Goal: Find contact information: Find contact information

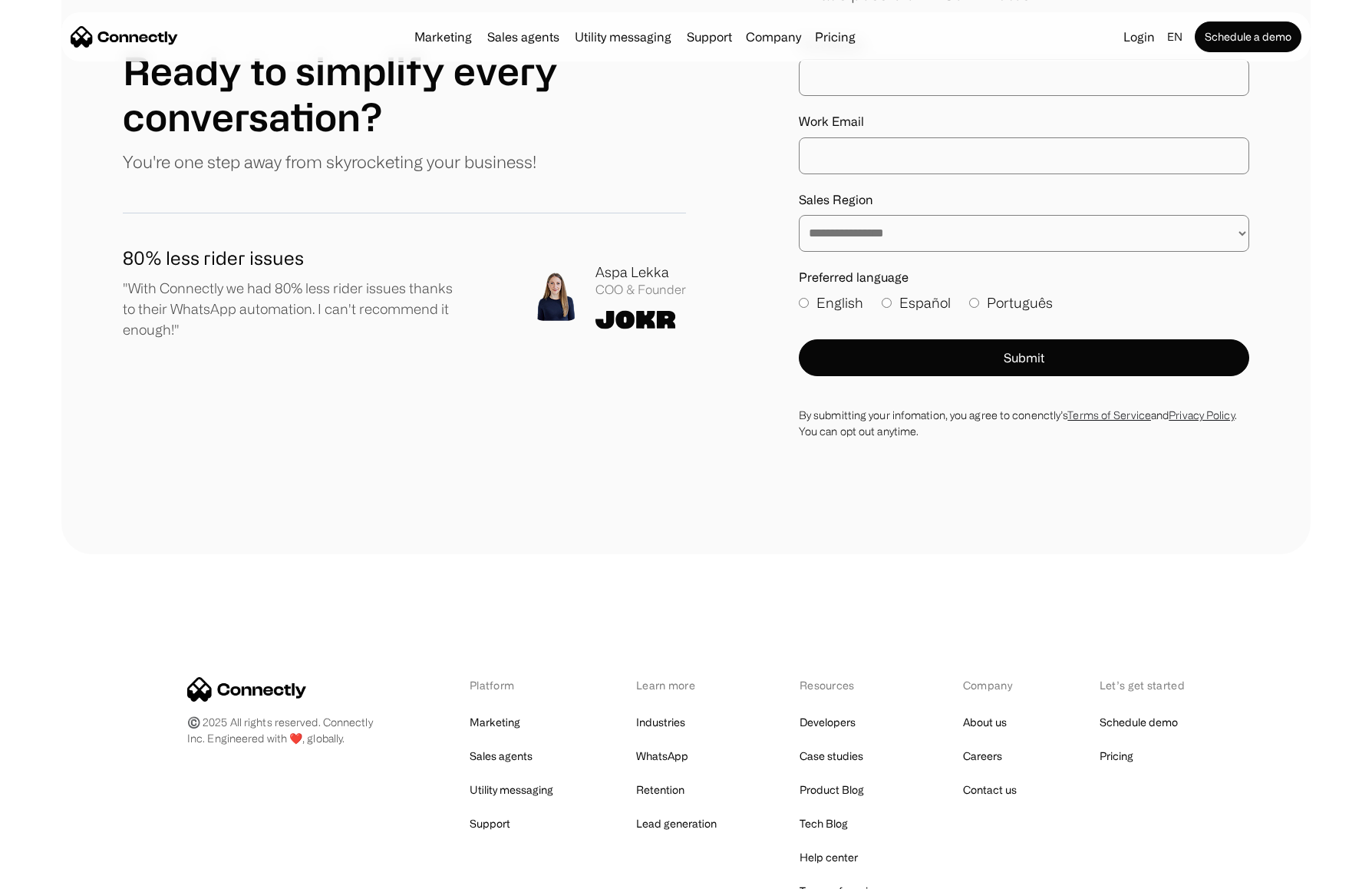
scroll to position [8571, 0]
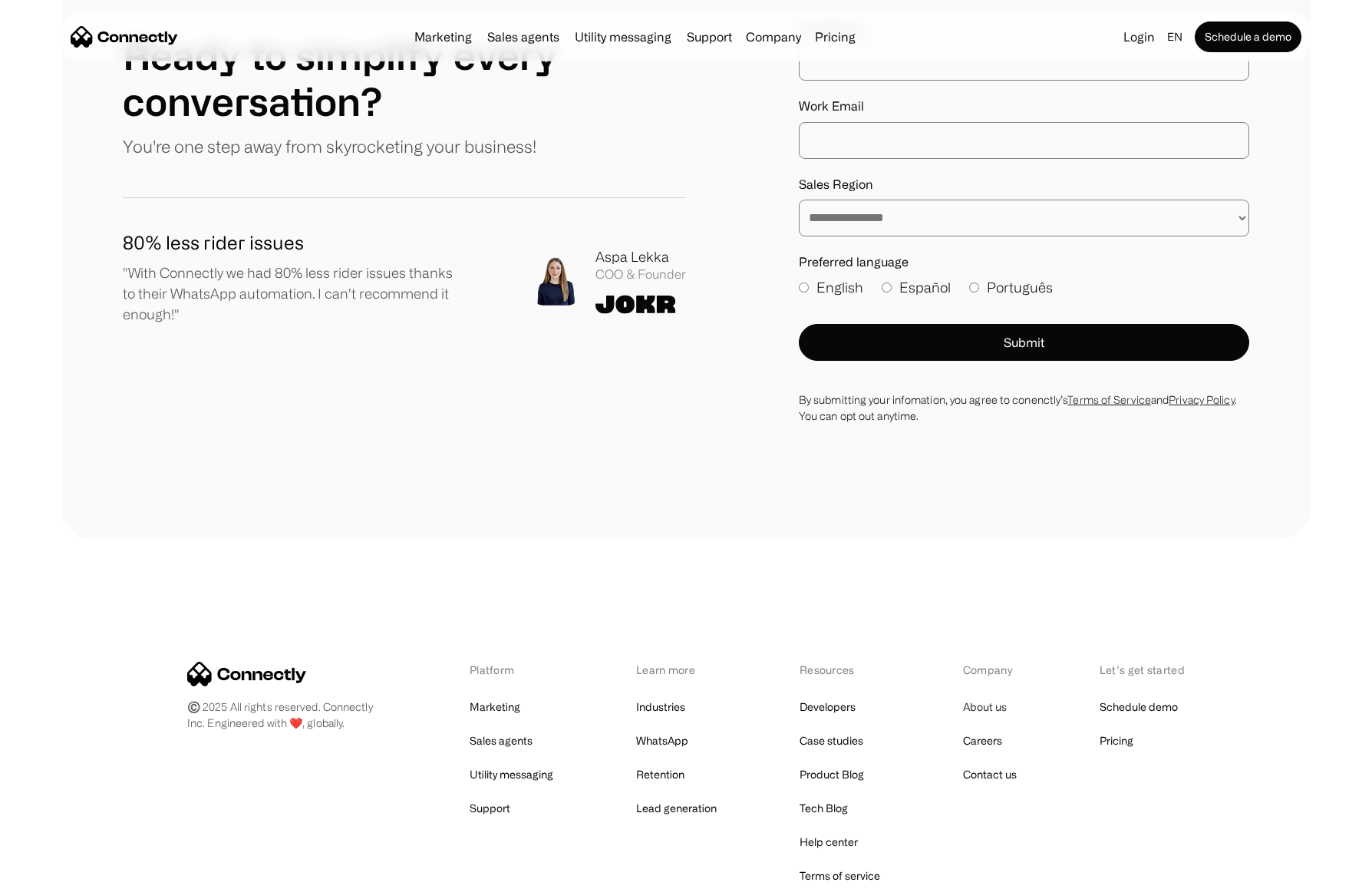
click at [992, 696] on link "About us" at bounding box center [985, 706] width 44 height 22
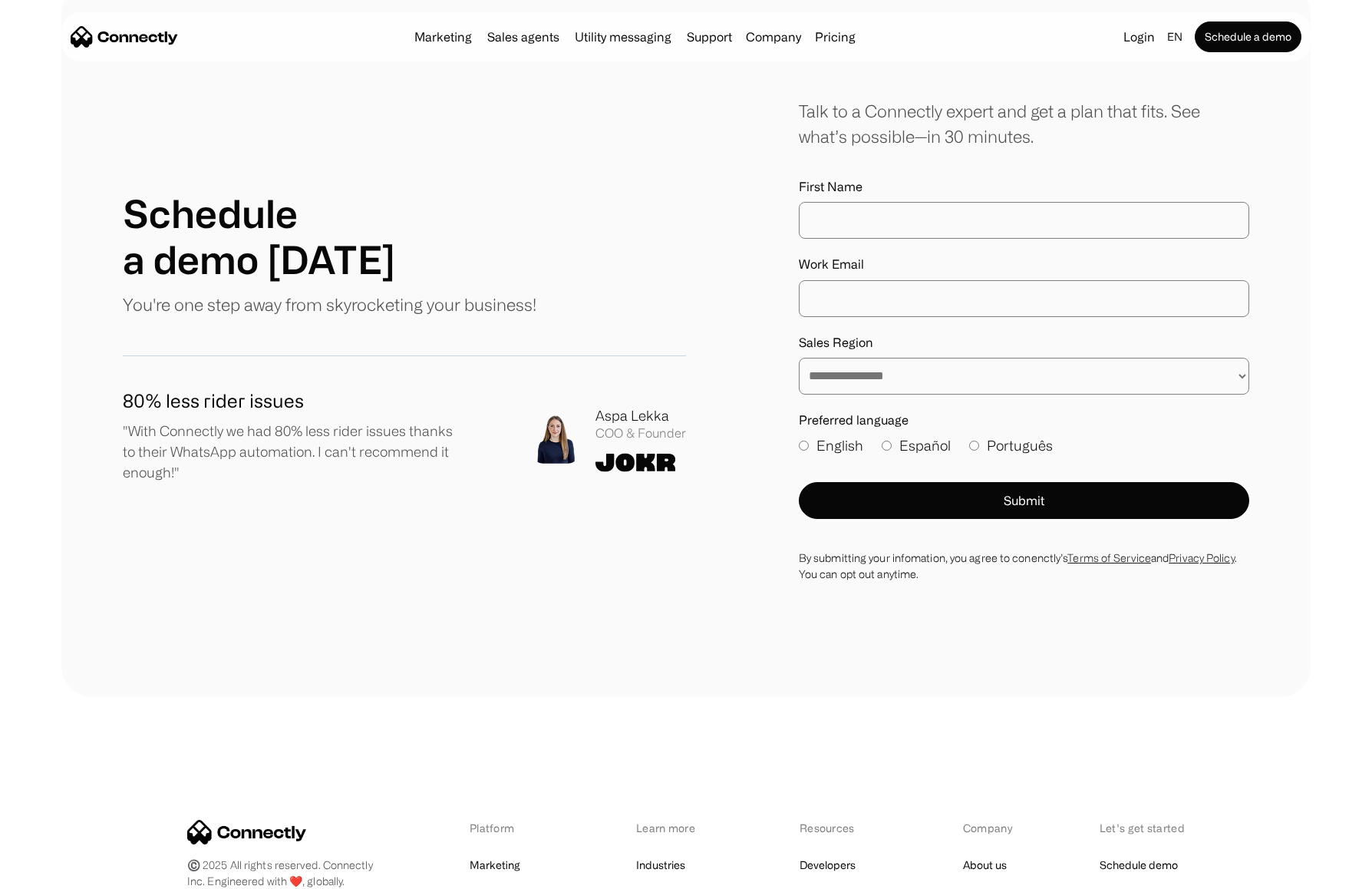
scroll to position [2001, 0]
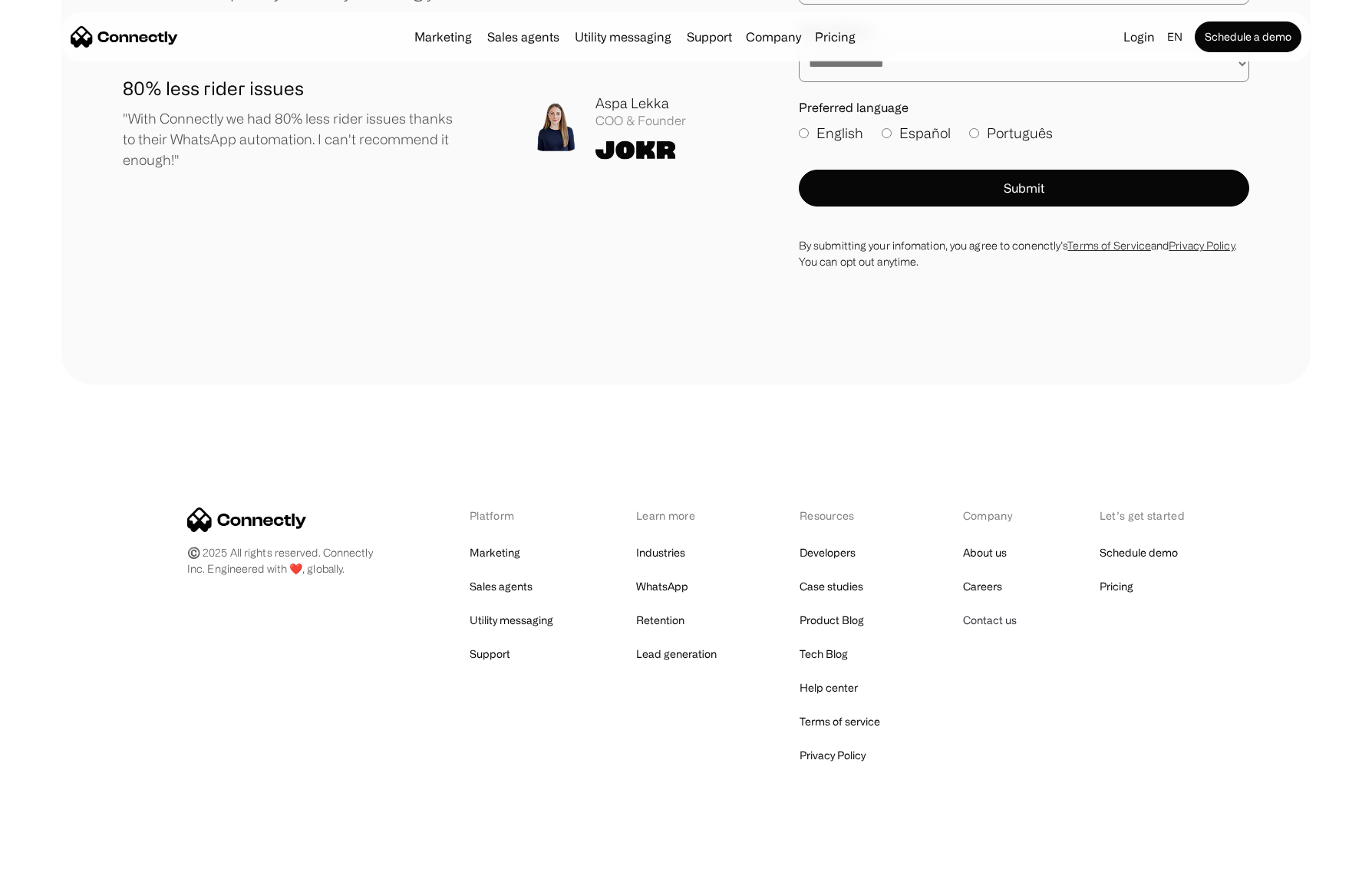
click at [985, 611] on link "Contact us" at bounding box center [990, 620] width 54 height 22
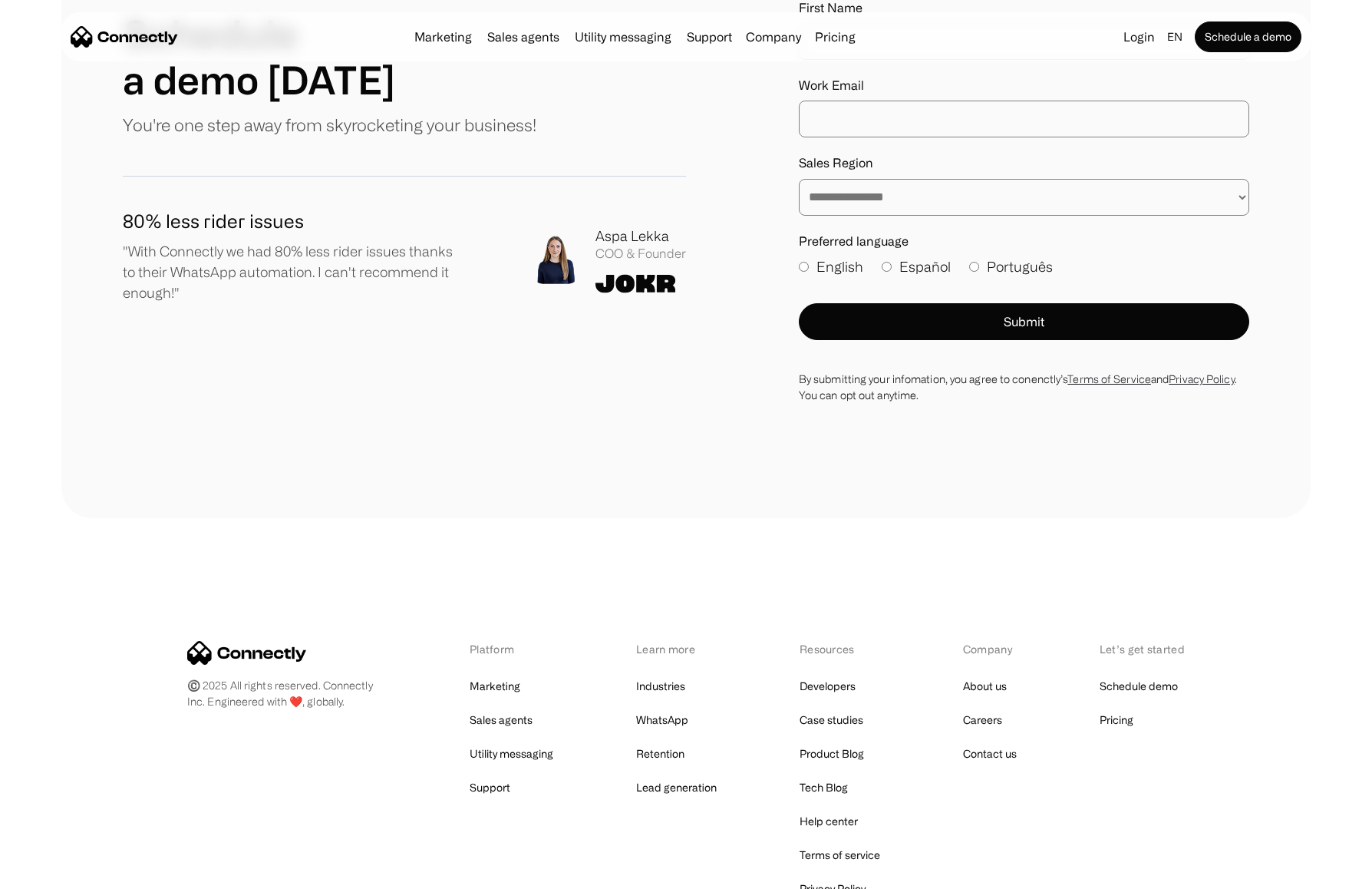
scroll to position [817, 0]
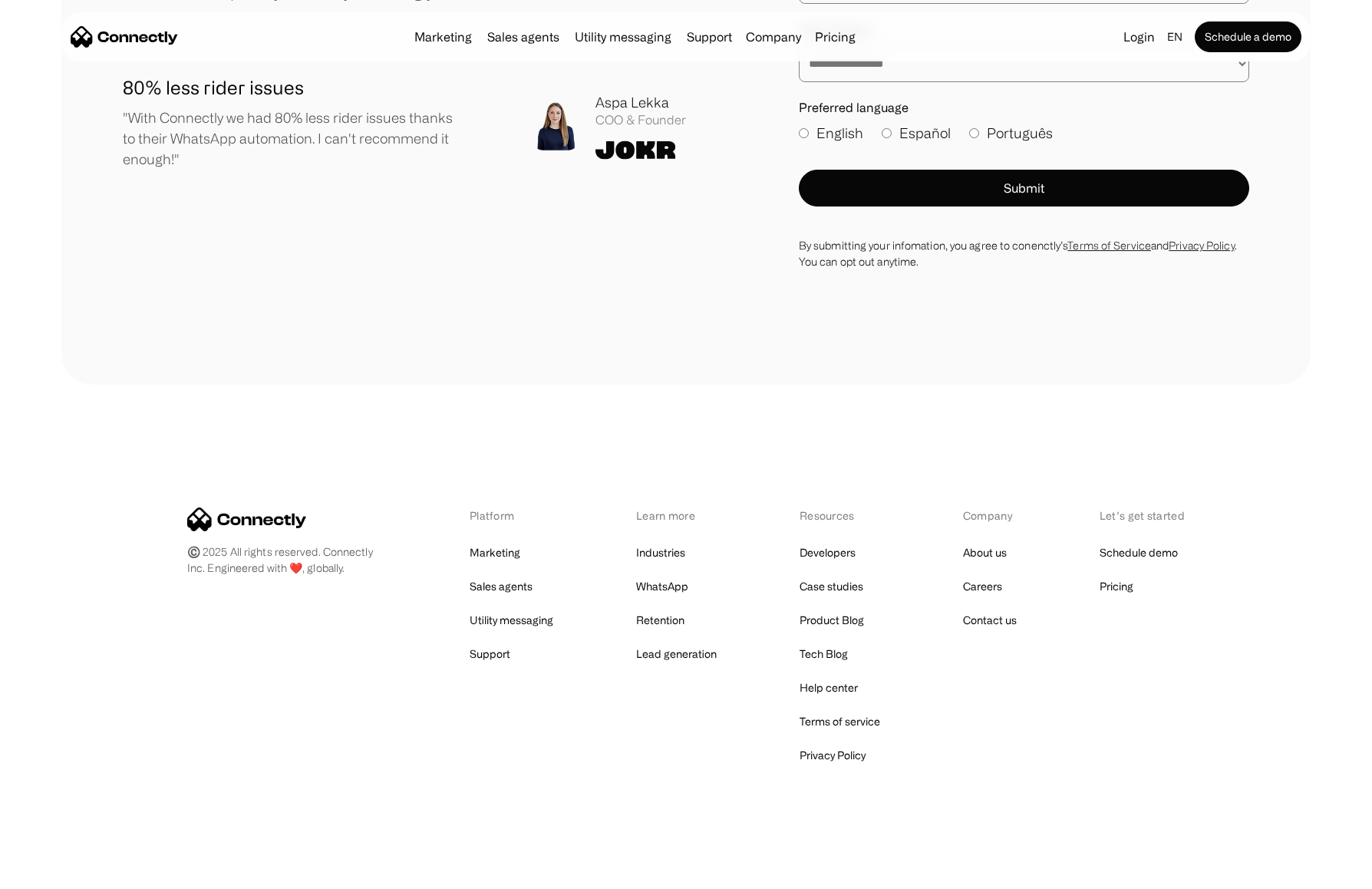
drag, startPoint x: 207, startPoint y: 567, endPoint x: 348, endPoint y: 556, distance: 141.4
click at [348, 556] on div "Platform Marketing Sales agents Utility messaging Support Learn more Industries…" at bounding box center [686, 636] width 998 height 259
drag, startPoint x: 324, startPoint y: 549, endPoint x: 307, endPoint y: 570, distance: 27.0
click at [307, 570] on div "Platform Marketing Sales agents Utility messaging Support Learn more Industries…" at bounding box center [686, 636] width 998 height 259
click at [321, 677] on div "Platform Marketing Sales agents Utility messaging Support Learn more Industries…" at bounding box center [686, 636] width 998 height 259
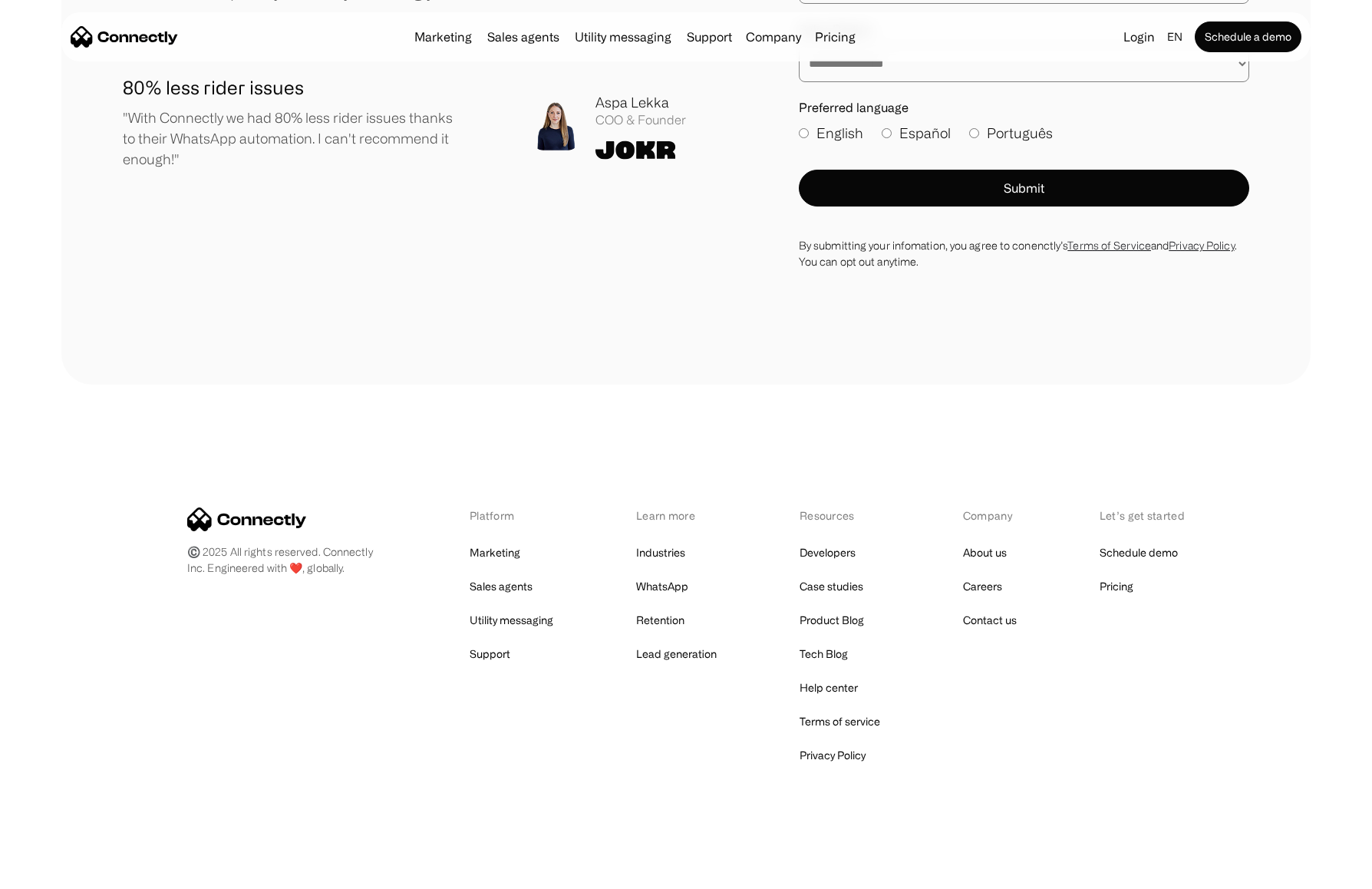
drag, startPoint x: 208, startPoint y: 569, endPoint x: 334, endPoint y: 456, distance: 169.2
click at [299, 544] on div "Platform Marketing Sales agents Utility messaging Support Learn more Industries…" at bounding box center [686, 636] width 998 height 259
